Goal: Task Accomplishment & Management: Use online tool/utility

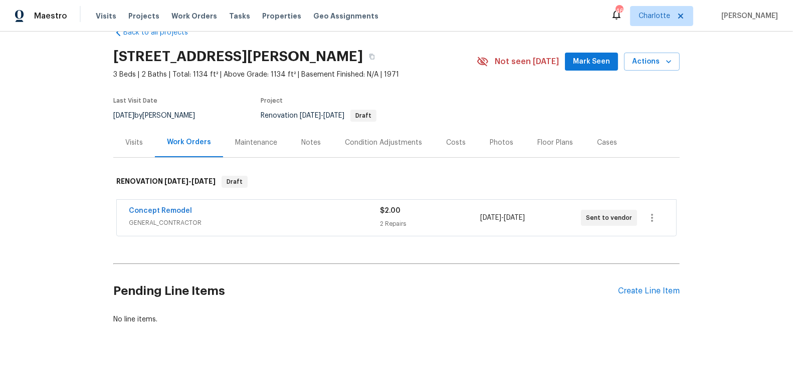
scroll to position [35, 0]
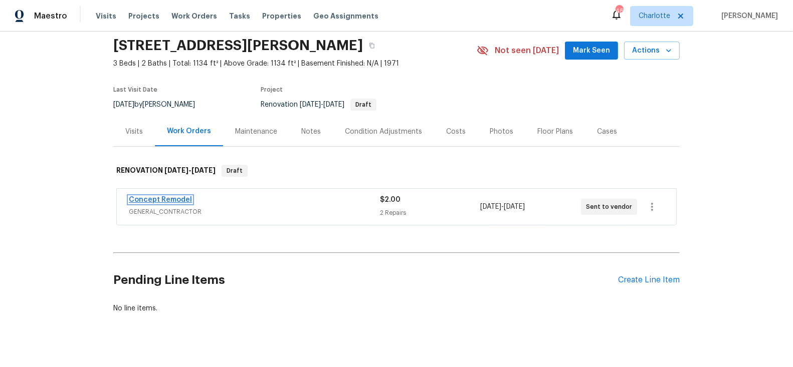
click at [183, 200] on link "Concept Remodel" at bounding box center [160, 199] width 63 height 7
